Goal: Complete application form

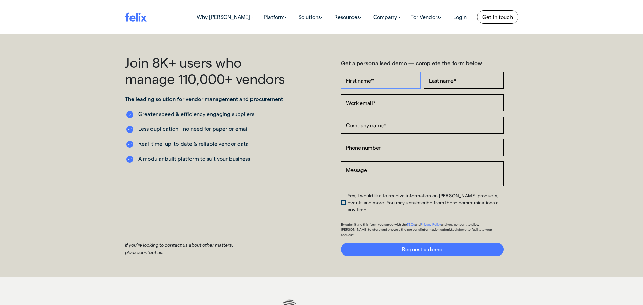
click at [390, 81] on input "First name *" at bounding box center [381, 80] width 80 height 17
type input "[PERSON_NAME]"
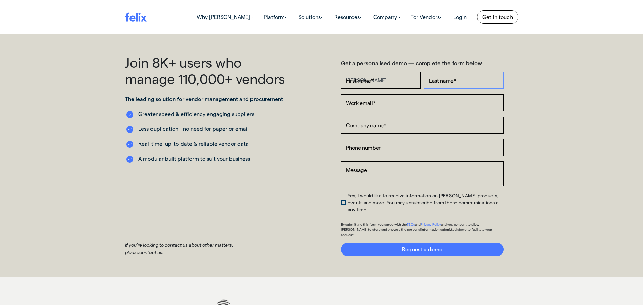
type input "[PERSON_NAME]"
type input "[EMAIL_ADDRESS][DOMAIN_NAME]"
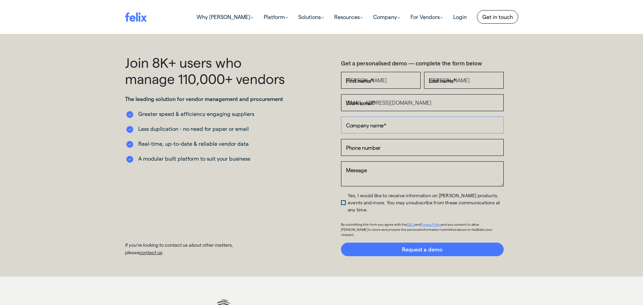
type input "[PERSON_NAME] [PERSON_NAME]"
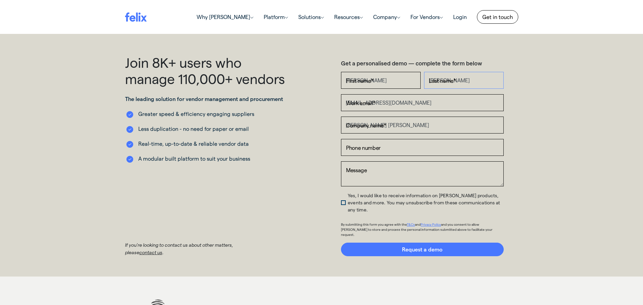
click at [447, 78] on input "[PERSON_NAME]" at bounding box center [464, 80] width 80 height 17
click at [444, 105] on input "[EMAIL_ADDRESS][DOMAIN_NAME]" at bounding box center [422, 102] width 163 height 17
click at [409, 126] on input "[PERSON_NAME] [PERSON_NAME]" at bounding box center [422, 125] width 163 height 17
click at [379, 148] on input "Phone number" at bounding box center [422, 147] width 163 height 17
click at [387, 177] on textarea "Message" at bounding box center [422, 173] width 163 height 25
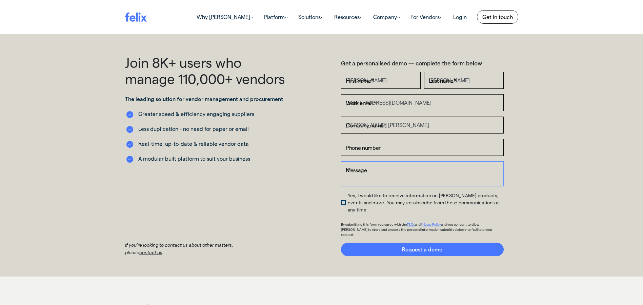
type textarea "H"
type textarea "a"
click at [461, 178] on textarea "Hi, I am from [PERSON_NAME] [PERSON_NAME] and I have been asked to engage [PERS…" at bounding box center [422, 173] width 163 height 25
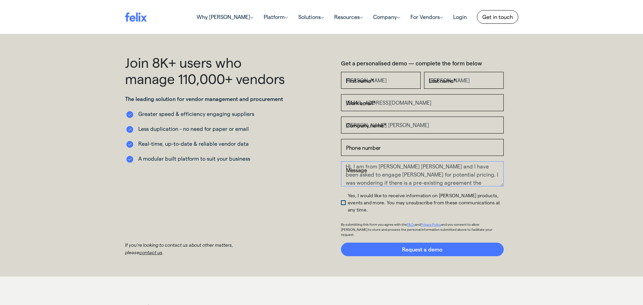
scroll to position [12, 0]
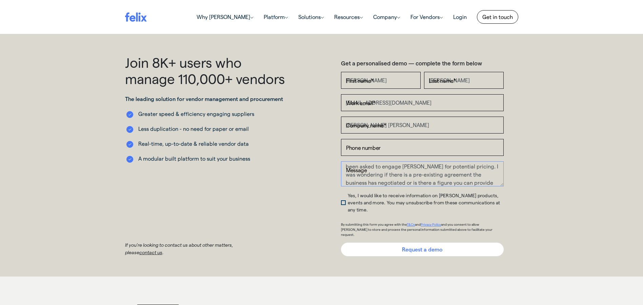
type textarea "Hi, I am from [PERSON_NAME] [PERSON_NAME] and I have been asked to engage [PERS…"
click at [390, 243] on input "Request a demo" at bounding box center [422, 250] width 163 height 14
